Goal: Entertainment & Leisure: Browse casually

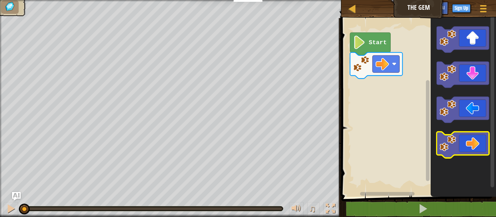
click at [461, 147] on icon "Blockly Workspace" at bounding box center [462, 145] width 52 height 26
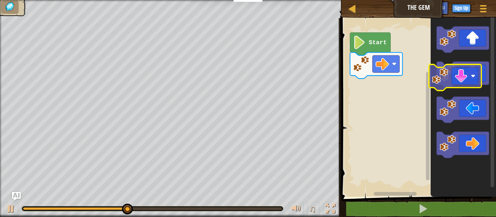
click at [450, 79] on g "Blockly Workspace" at bounding box center [462, 75] width 52 height 26
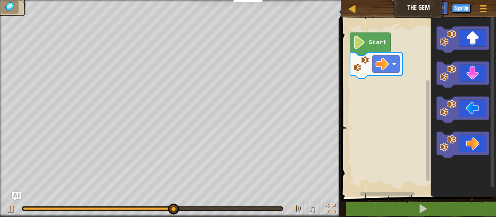
click at [461, 59] on icon "Blockly Workspace" at bounding box center [463, 106] width 65 height 183
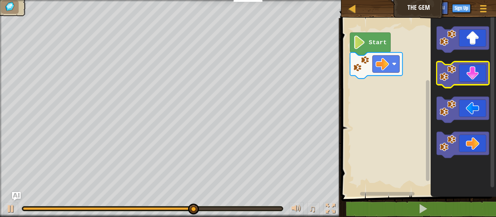
click at [460, 64] on icon "Blockly Workspace" at bounding box center [462, 75] width 52 height 26
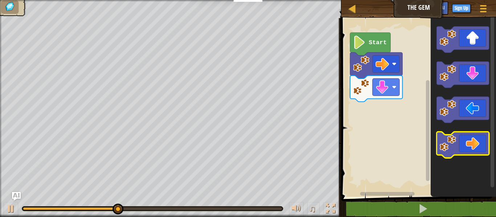
click at [476, 145] on icon "Blockly Workspace" at bounding box center [462, 145] width 52 height 26
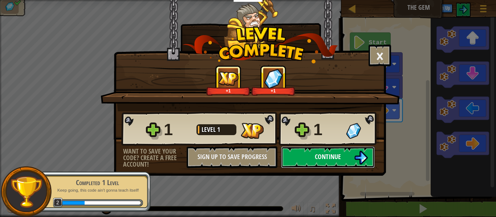
click at [352, 152] on button "Continue" at bounding box center [328, 158] width 94 height 22
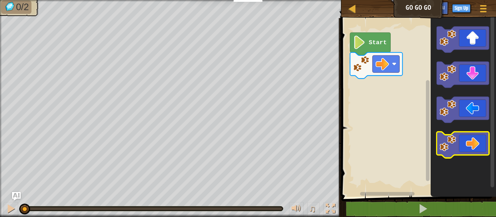
click at [467, 149] on icon "Blockly Workspace" at bounding box center [462, 145] width 52 height 26
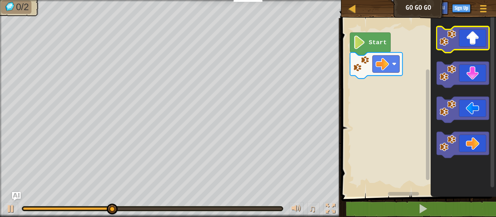
click at [472, 43] on icon "Blockly Workspace" at bounding box center [462, 40] width 52 height 26
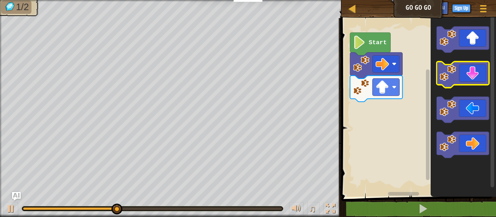
click at [462, 76] on icon "Blockly Workspace" at bounding box center [462, 75] width 52 height 26
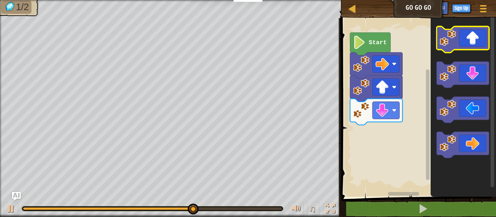
click at [454, 31] on image "Blockly Workspace" at bounding box center [447, 38] width 16 height 16
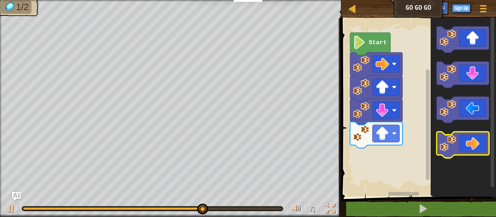
click at [464, 135] on icon "Blockly Workspace" at bounding box center [462, 145] width 52 height 26
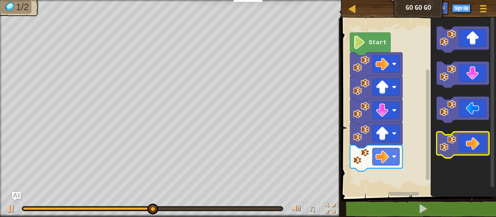
click at [465, 133] on icon "Blockly Workspace" at bounding box center [462, 145] width 52 height 26
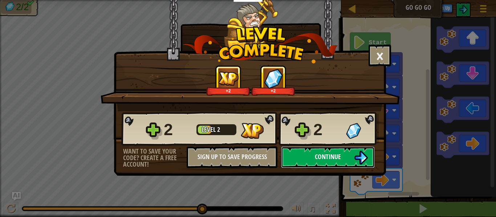
click at [289, 151] on button "Continue" at bounding box center [328, 158] width 94 height 22
